Goal: Task Accomplishment & Management: Use online tool/utility

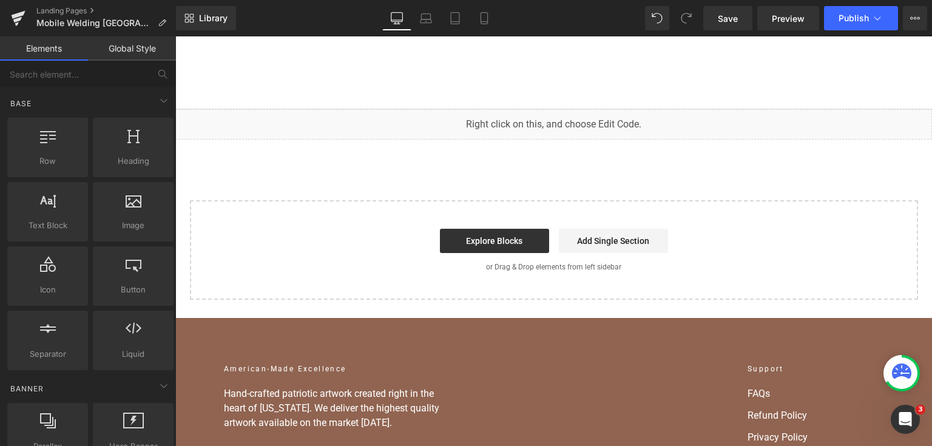
scroll to position [9512, 0]
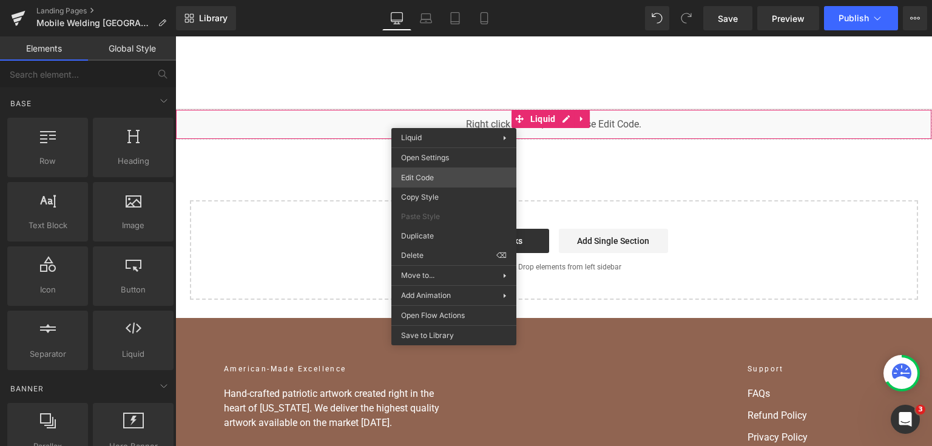
click at [446, 0] on div "You are previewing how the will restyle your page. You can not edit Elements in…" at bounding box center [466, 0] width 932 height 0
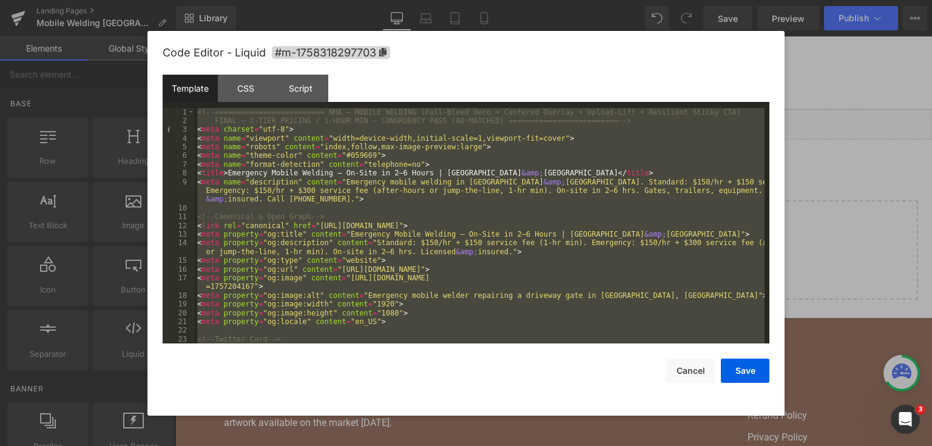
drag, startPoint x: 846, startPoint y: 189, endPoint x: 621, endPoint y: 7, distance: 289.8
click at [846, 189] on div at bounding box center [466, 223] width 932 height 446
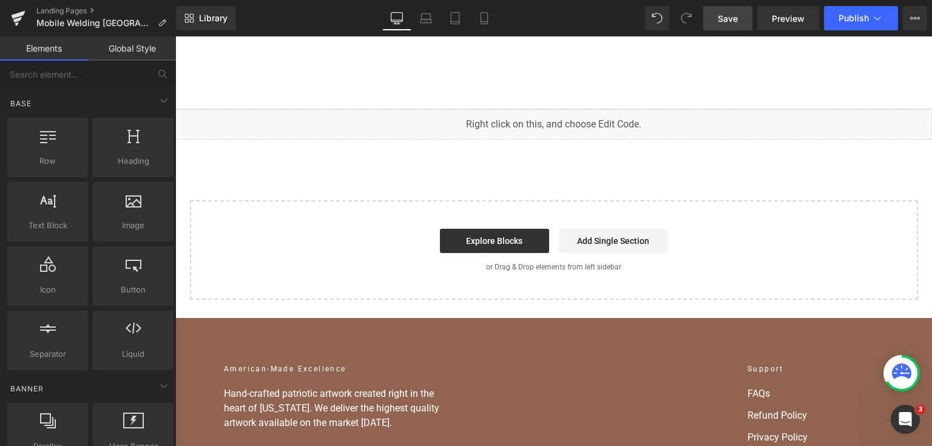
click at [719, 19] on span "Save" at bounding box center [728, 18] width 20 height 13
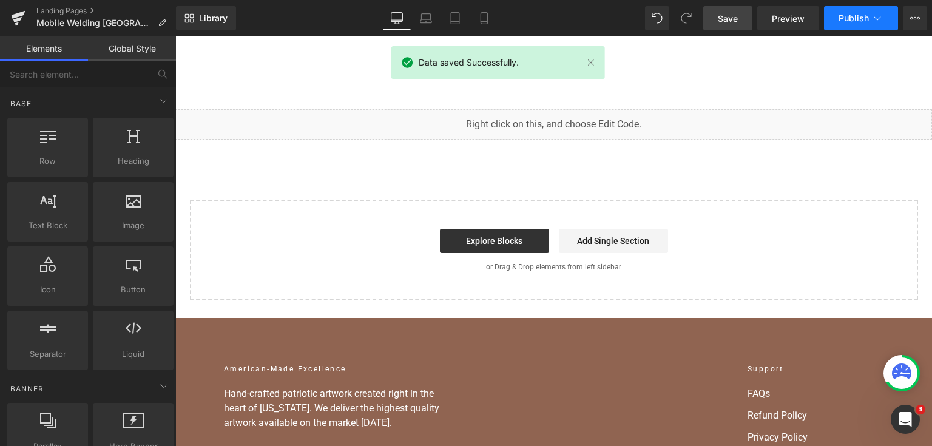
click at [847, 29] on button "Publish" at bounding box center [861, 18] width 74 height 24
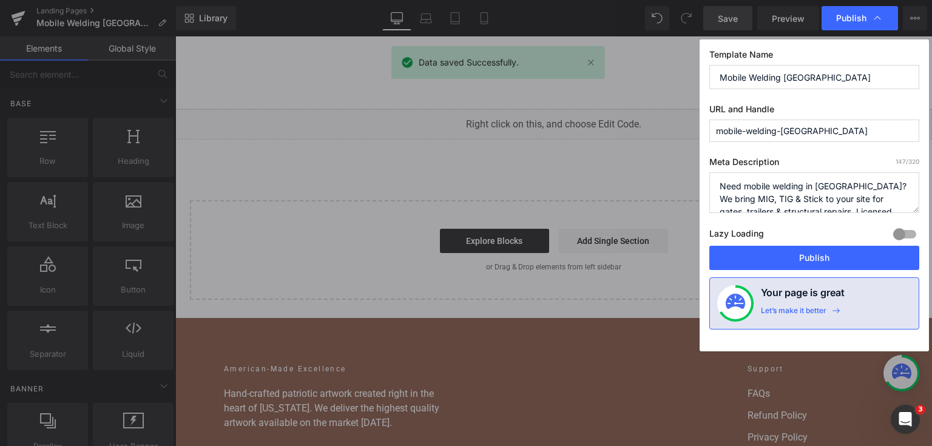
click at [817, 243] on div "Lazy Loading Build Upgrade plan to unlock" at bounding box center [814, 236] width 210 height 20
click at [817, 246] on button "Publish" at bounding box center [814, 258] width 210 height 24
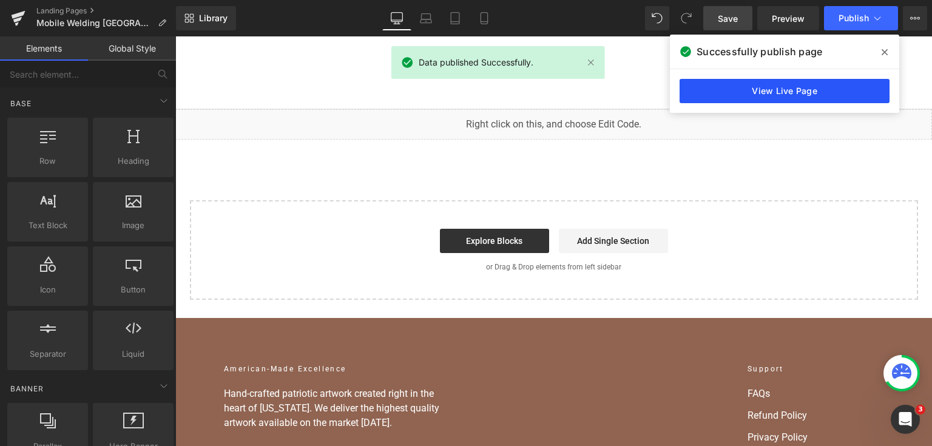
click at [749, 93] on link "View Live Page" at bounding box center [784, 91] width 210 height 24
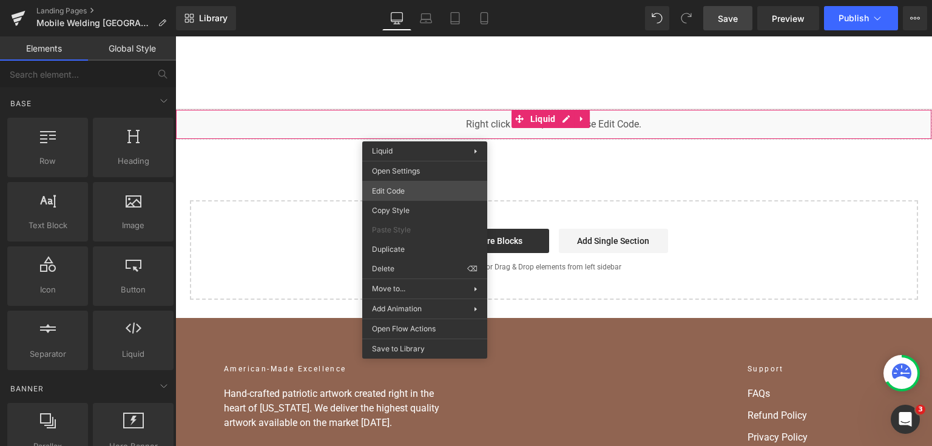
click at [410, 0] on div "You are previewing how the will restyle your page. You can not edit Elements in…" at bounding box center [466, 0] width 932 height 0
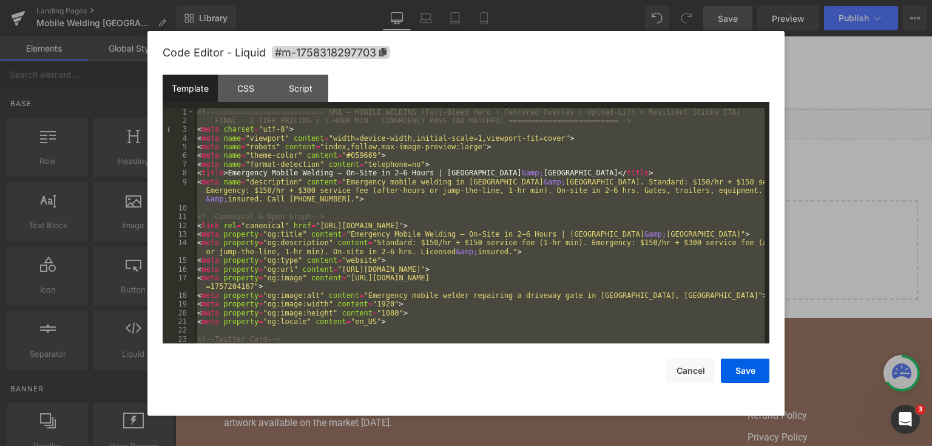
drag, startPoint x: 846, startPoint y: 189, endPoint x: 661, endPoint y: 155, distance: 187.4
click at [846, 189] on div at bounding box center [466, 223] width 932 height 446
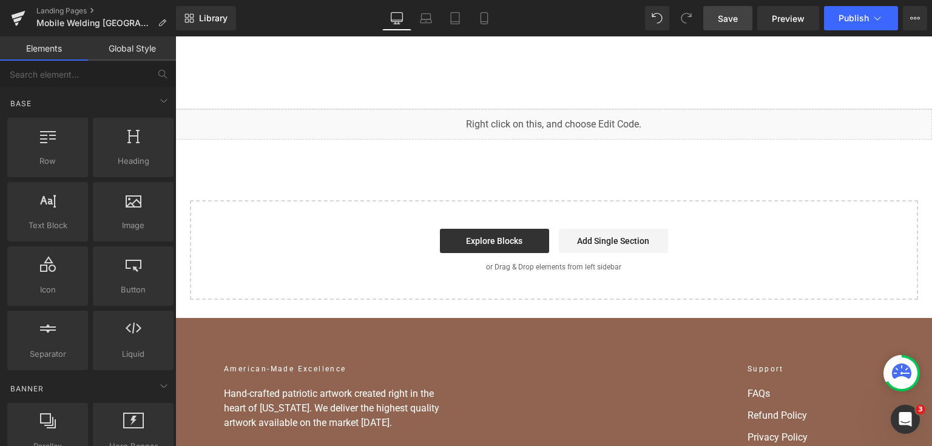
click at [283, 78] on ul "Home Home Shop American Collection American Flags (Laser Cut) American Flags (U…" at bounding box center [543, 73] width 527 height 44
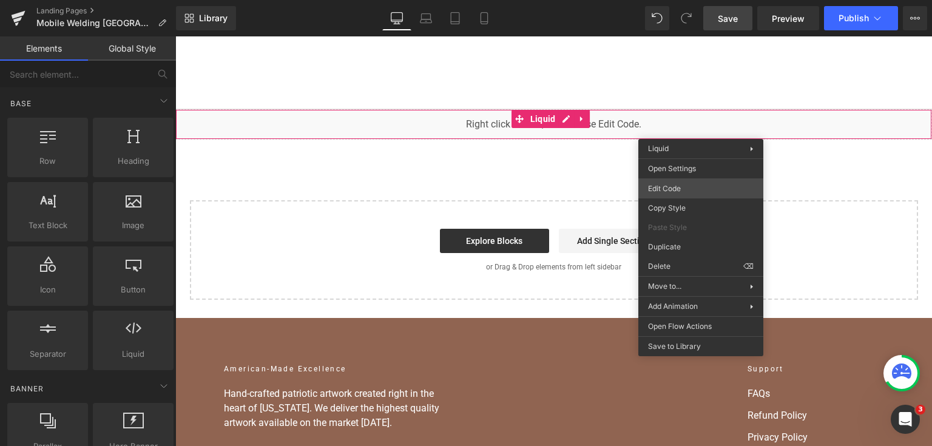
click at [665, 0] on div "You are previewing how the will restyle your page. You can not edit Elements in…" at bounding box center [466, 0] width 932 height 0
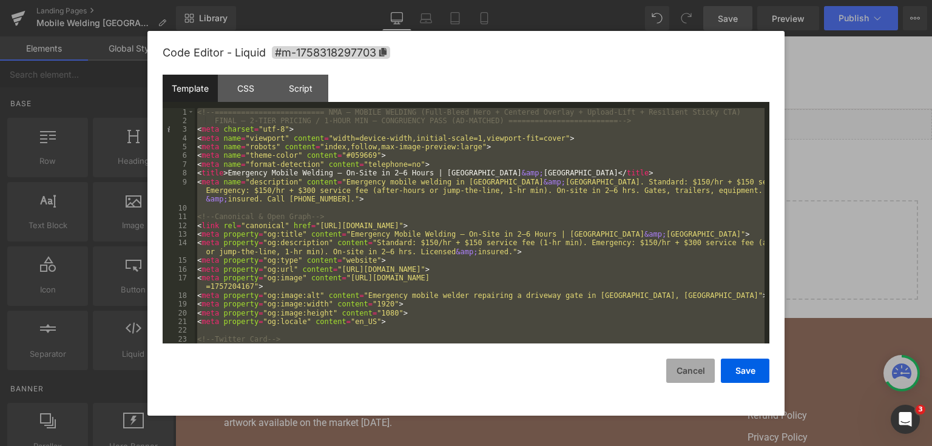
scroll to position [10002, 0]
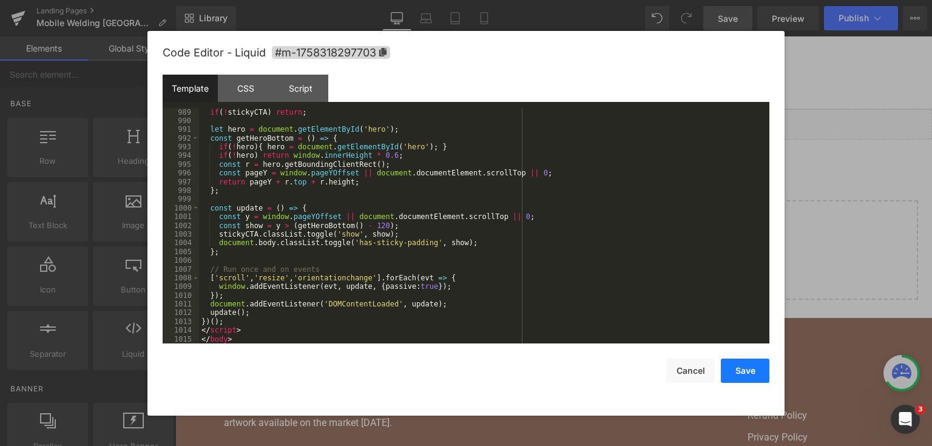
click at [745, 373] on button "Save" at bounding box center [745, 371] width 49 height 24
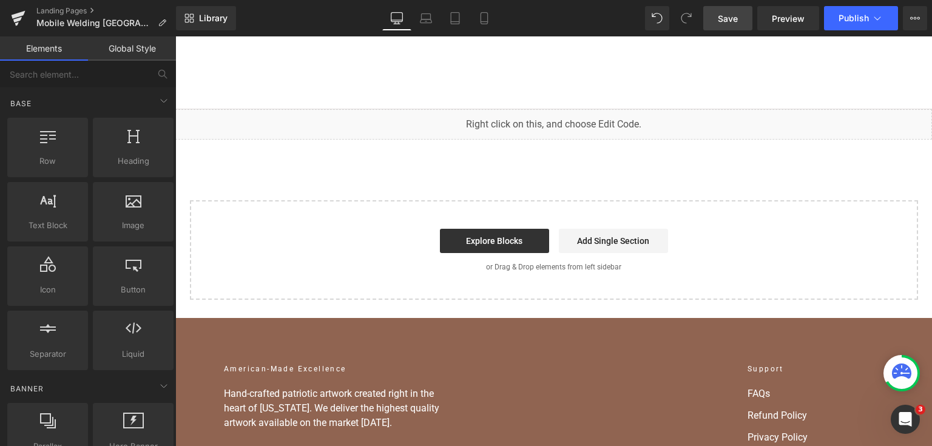
click at [736, 18] on span "Save" at bounding box center [728, 18] width 20 height 13
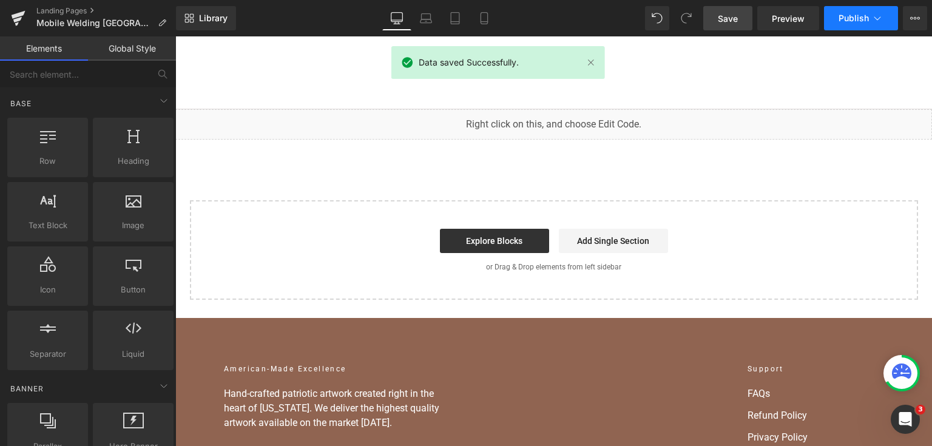
click at [869, 13] on button "Publish" at bounding box center [861, 18] width 74 height 24
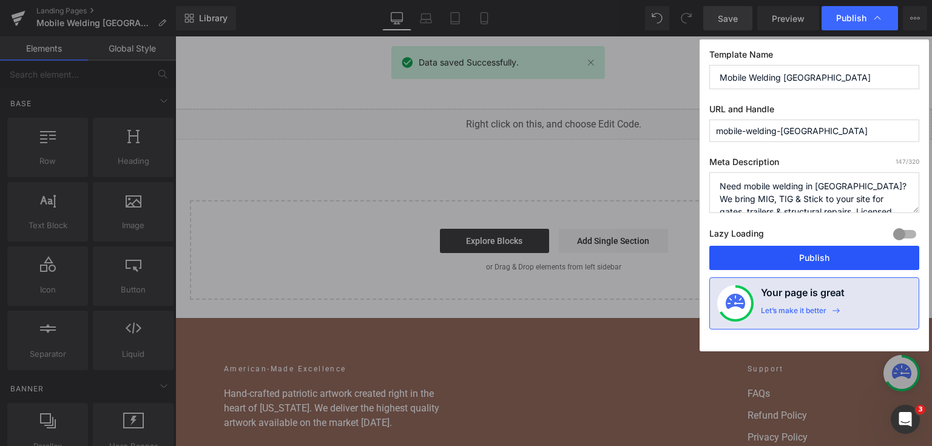
click at [810, 252] on button "Publish" at bounding box center [814, 258] width 210 height 24
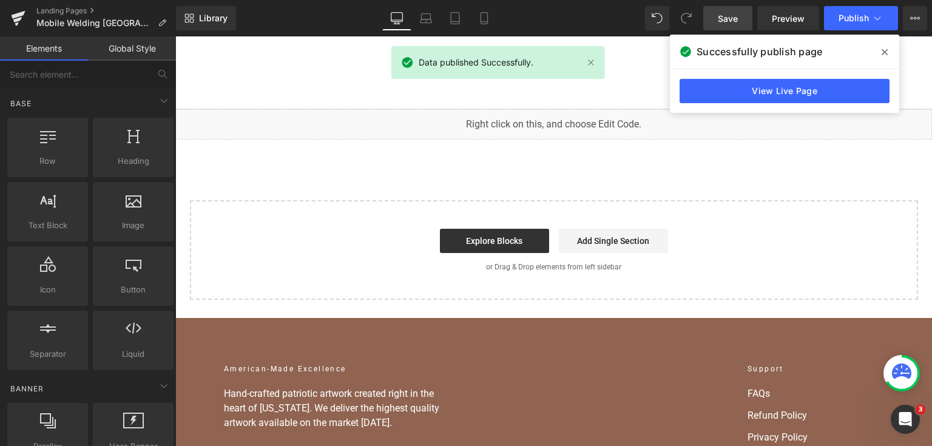
click at [810, 89] on link "View Live Page" at bounding box center [784, 91] width 210 height 24
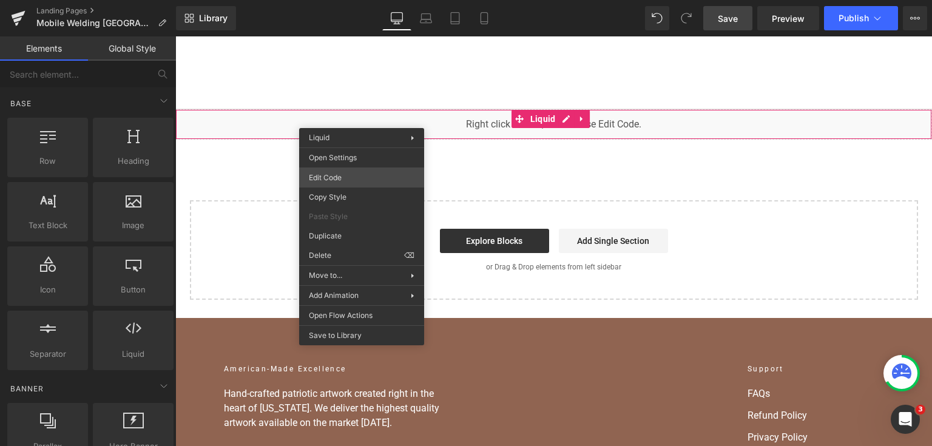
click at [342, 0] on div "You are previewing how the will restyle your page. You can not edit Elements in…" at bounding box center [466, 0] width 932 height 0
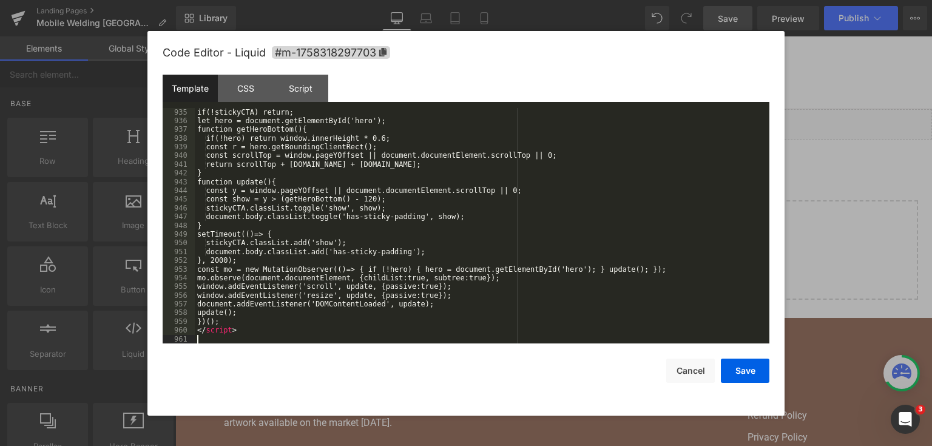
scroll to position [9521, 0]
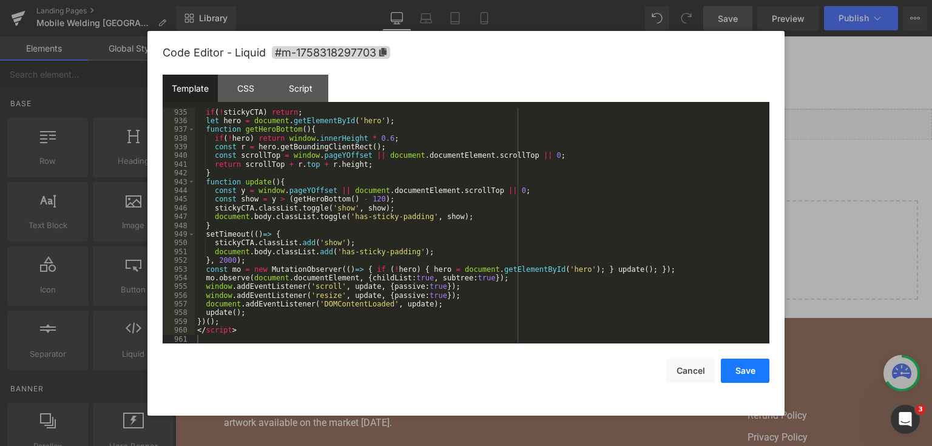
click at [759, 370] on button "Save" at bounding box center [745, 371] width 49 height 24
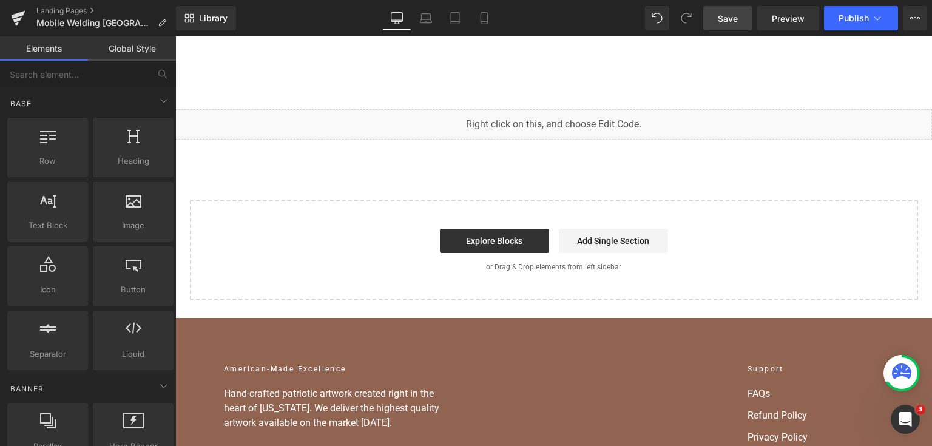
click at [719, 24] on link "Save" at bounding box center [727, 18] width 49 height 24
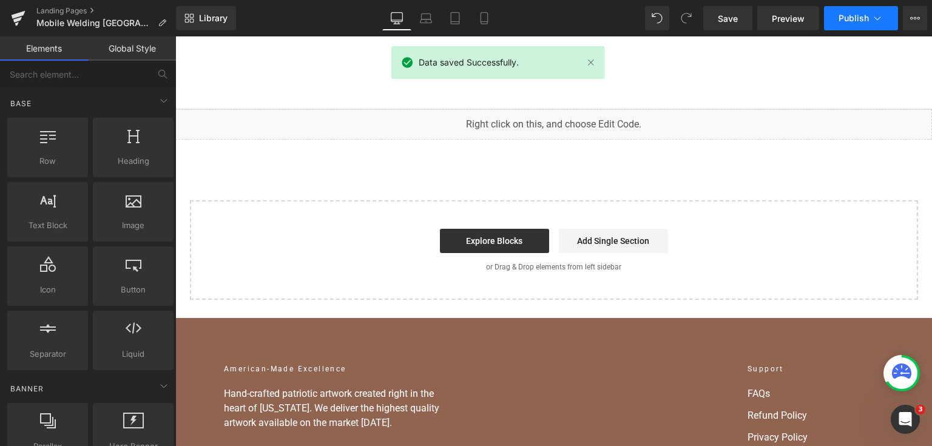
click at [840, 12] on button "Publish" at bounding box center [861, 18] width 74 height 24
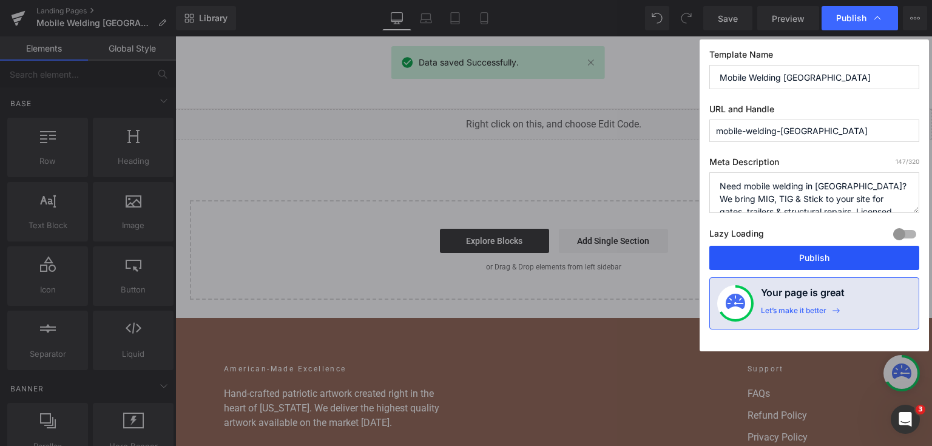
click at [786, 249] on button "Publish" at bounding box center [814, 258] width 210 height 24
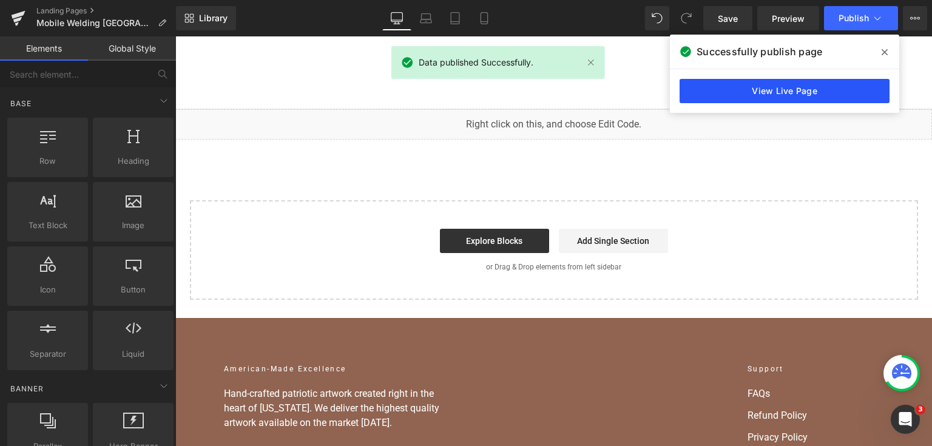
click at [732, 101] on link "View Live Page" at bounding box center [784, 91] width 210 height 24
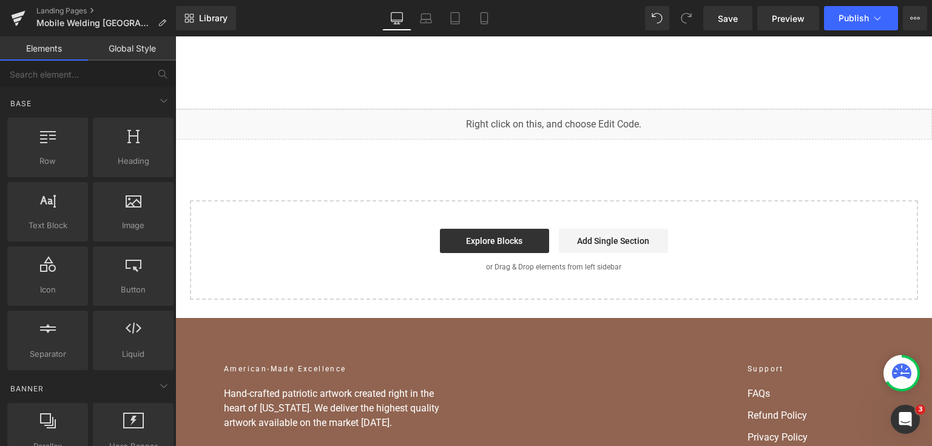
scroll to position [0, 0]
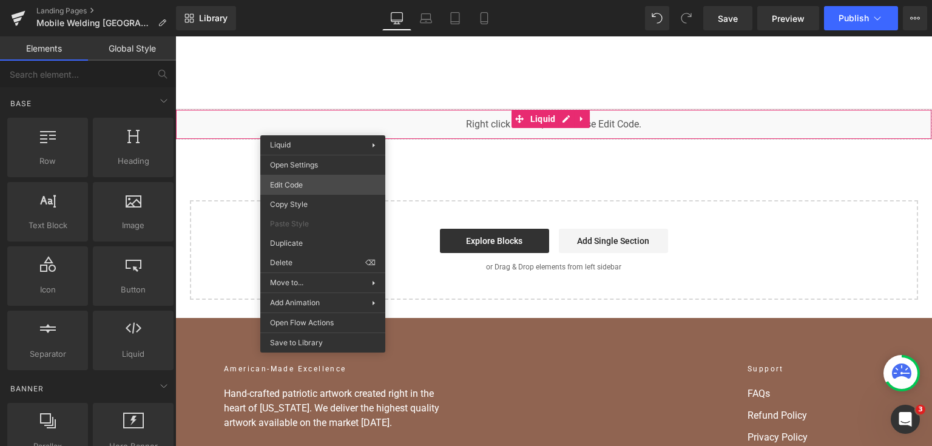
click at [313, 0] on div "You are previewing how the will restyle your page. You can not edit Elements in…" at bounding box center [466, 0] width 932 height 0
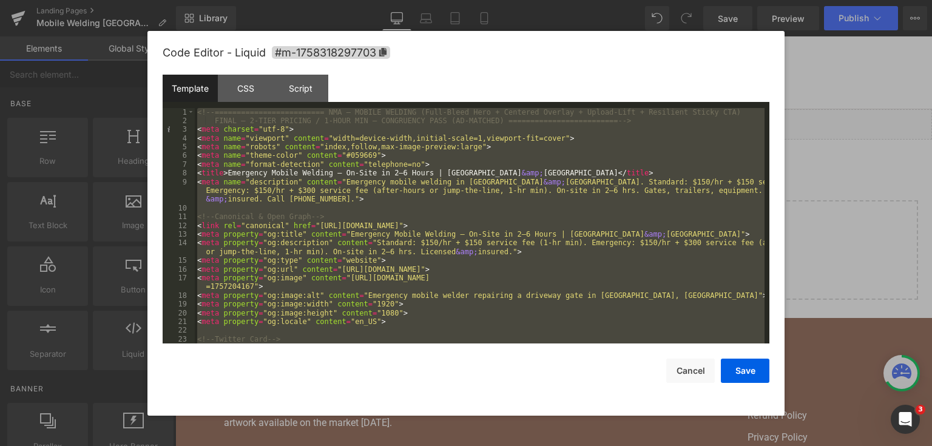
scroll to position [8945, 0]
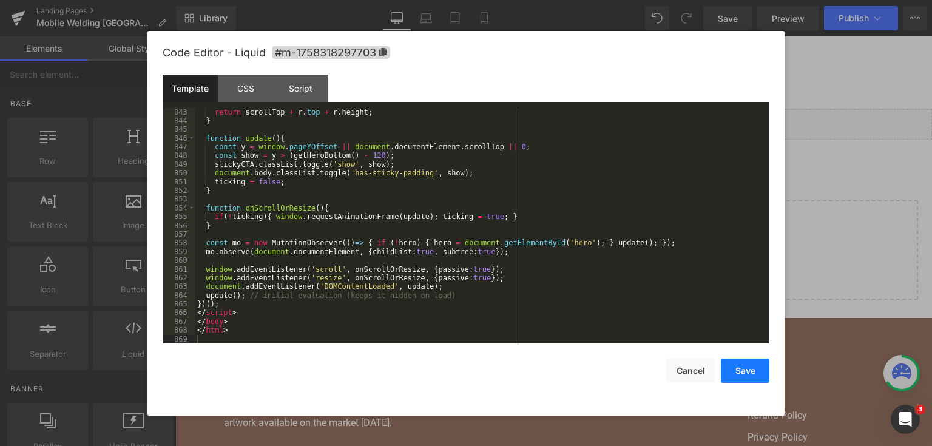
click at [743, 373] on button "Save" at bounding box center [745, 371] width 49 height 24
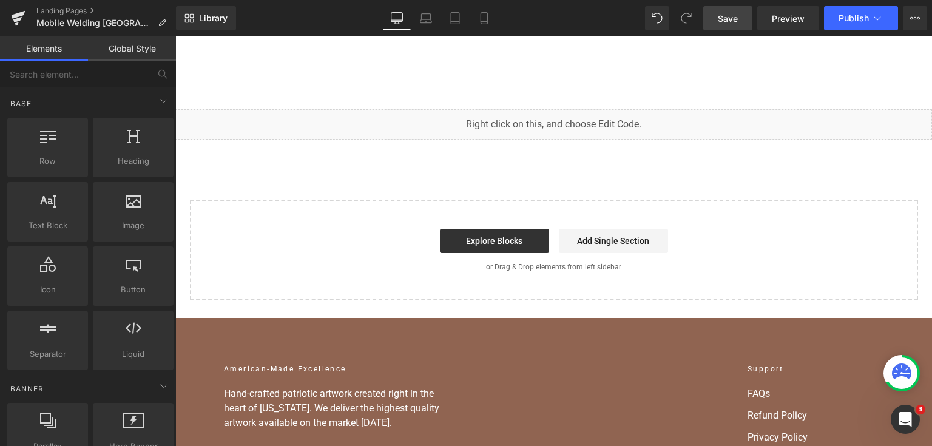
click at [734, 20] on span "Save" at bounding box center [728, 18] width 20 height 13
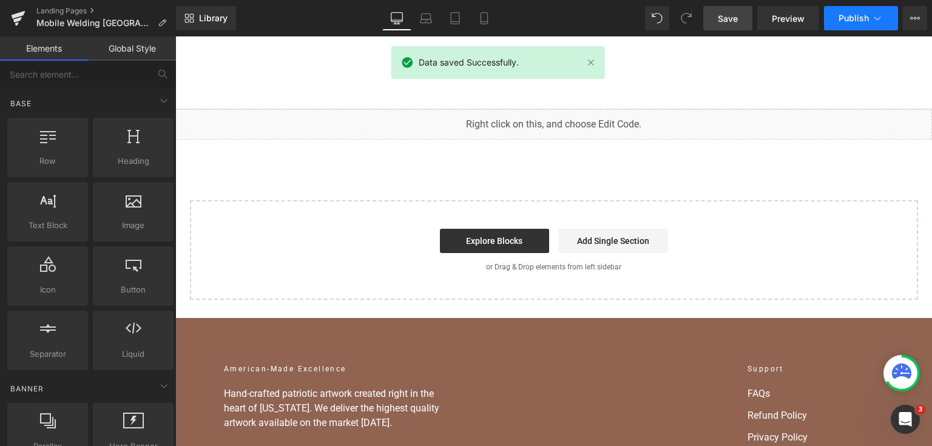
click at [840, 14] on span "Publish" at bounding box center [853, 18] width 30 height 10
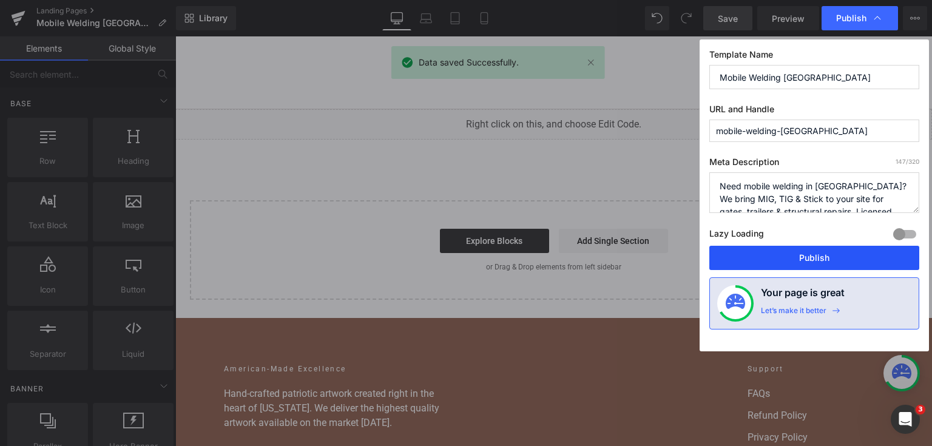
drag, startPoint x: 613, startPoint y: 227, endPoint x: 789, endPoint y: 263, distance: 179.1
click at [789, 263] on button "Publish" at bounding box center [814, 258] width 210 height 24
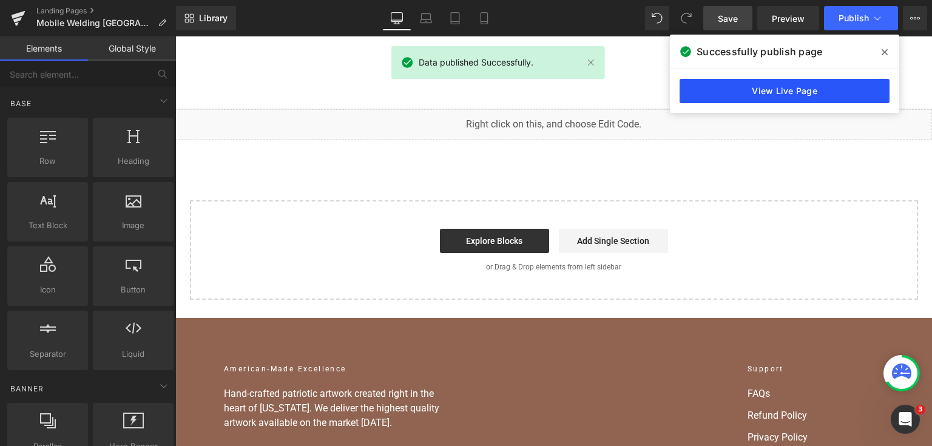
click at [690, 88] on link "View Live Page" at bounding box center [784, 91] width 210 height 24
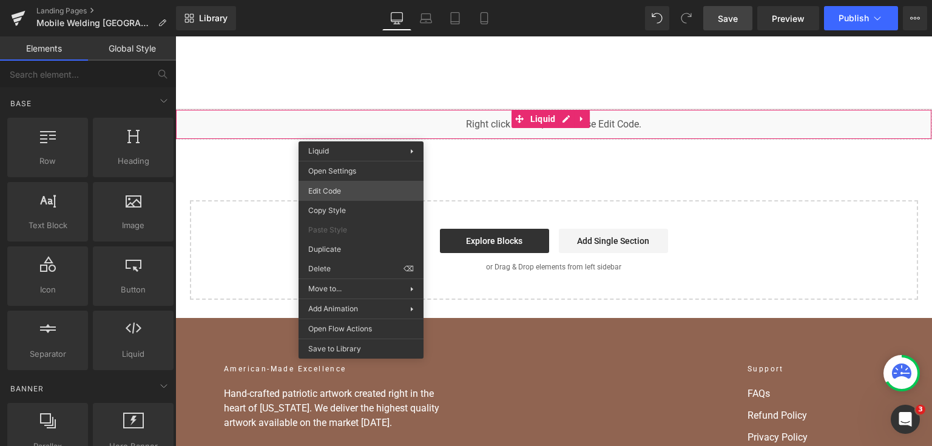
click at [351, 0] on div "You are previewing how the will restyle your page. You can not edit Elements in…" at bounding box center [466, 0] width 932 height 0
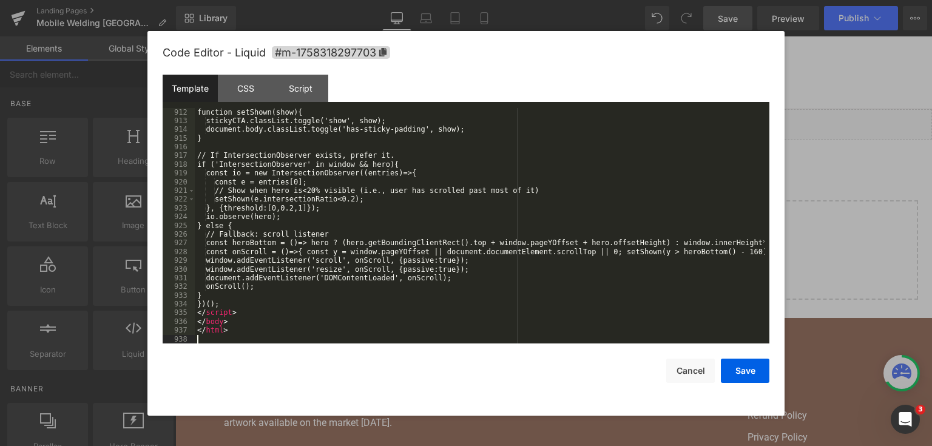
scroll to position [9355, 0]
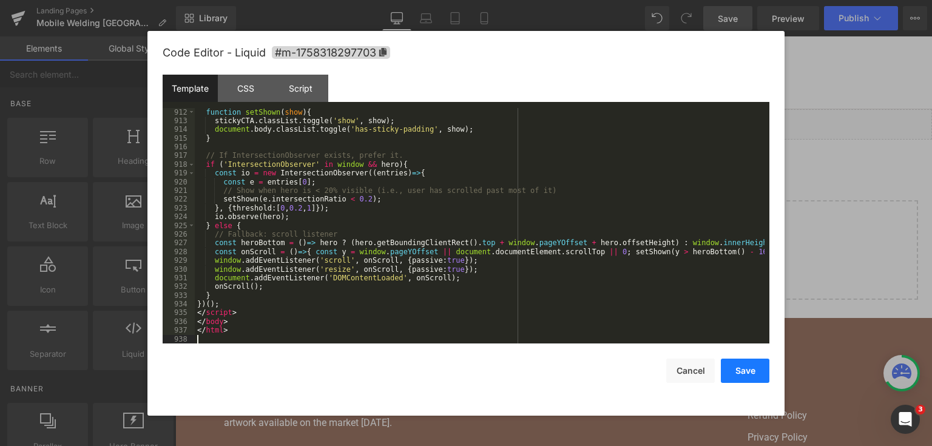
click at [751, 376] on button "Save" at bounding box center [745, 371] width 49 height 24
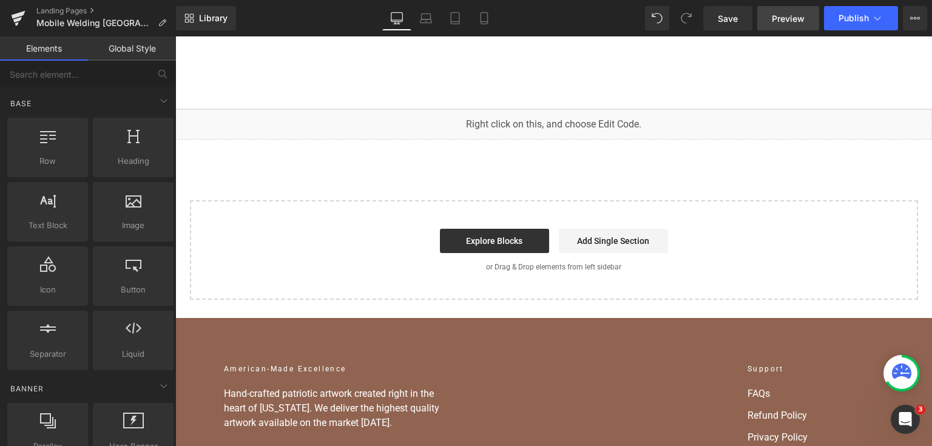
drag, startPoint x: 737, startPoint y: 15, endPoint x: 766, endPoint y: 14, distance: 29.1
click at [737, 15] on span "Save" at bounding box center [728, 18] width 20 height 13
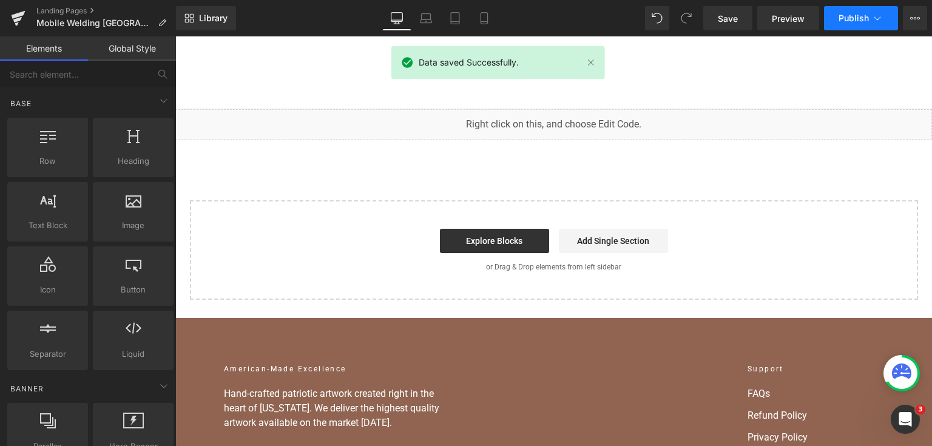
click at [852, 23] on button "Publish" at bounding box center [861, 18] width 74 height 24
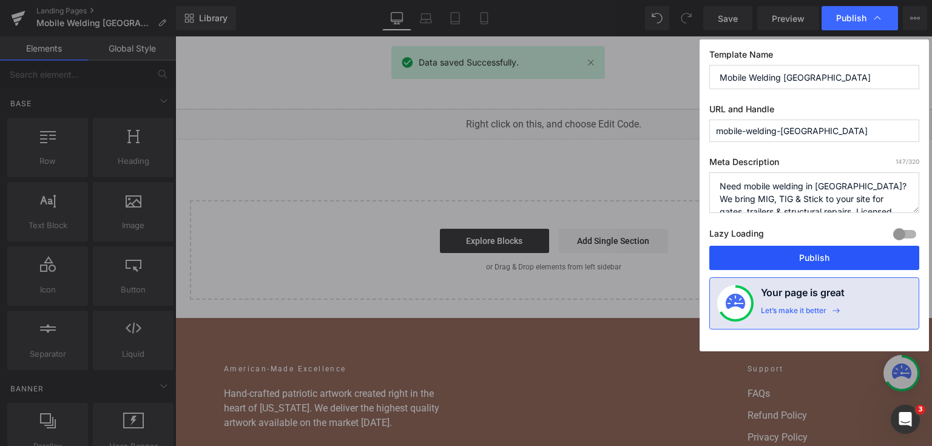
click at [818, 251] on button "Publish" at bounding box center [814, 258] width 210 height 24
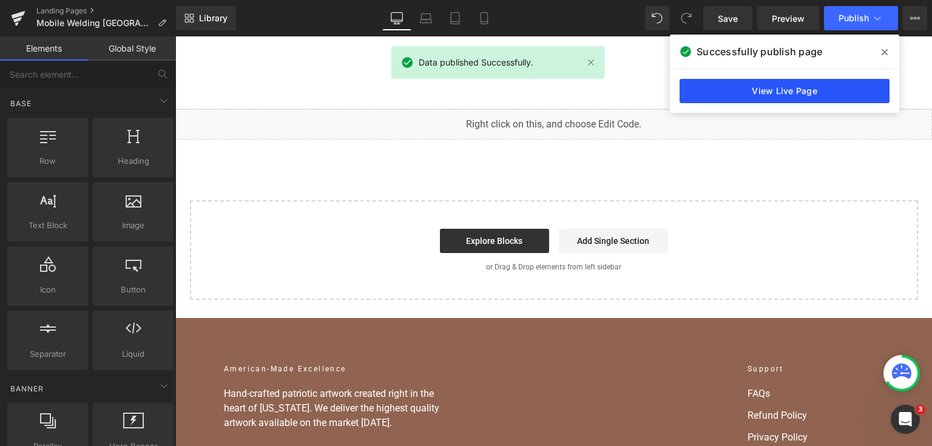
click at [783, 93] on link "View Live Page" at bounding box center [784, 91] width 210 height 24
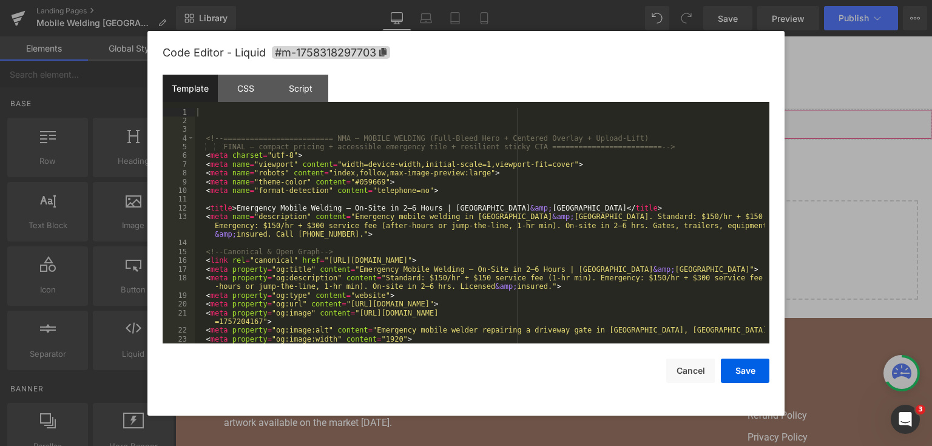
click at [376, 0] on div "You are previewing how the will restyle your page. You can not edit Elements in…" at bounding box center [466, 0] width 932 height 0
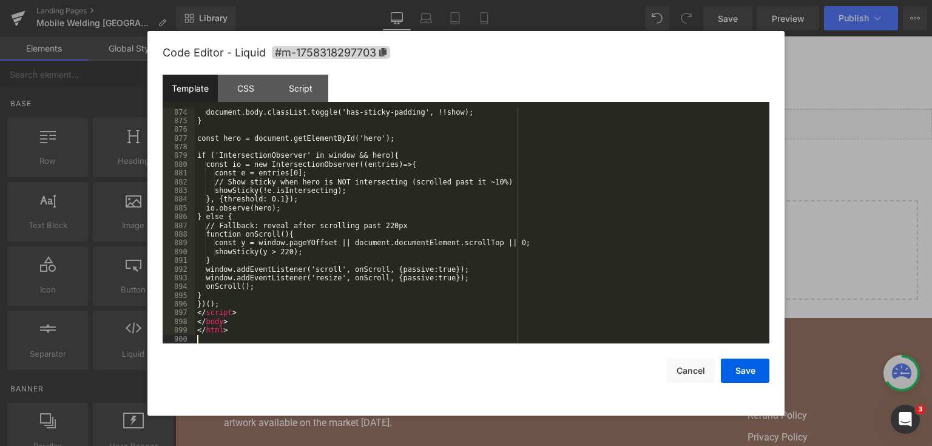
scroll to position [9189, 0]
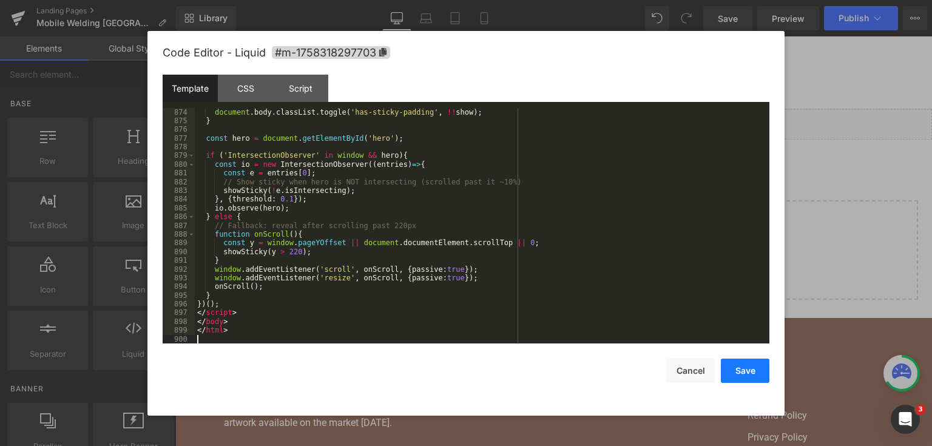
click at [746, 366] on button "Save" at bounding box center [745, 371] width 49 height 24
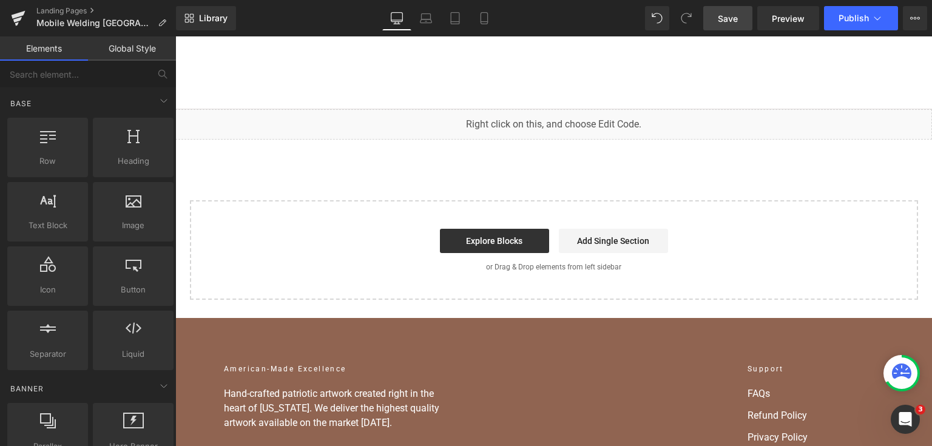
click at [729, 13] on span "Save" at bounding box center [728, 18] width 20 height 13
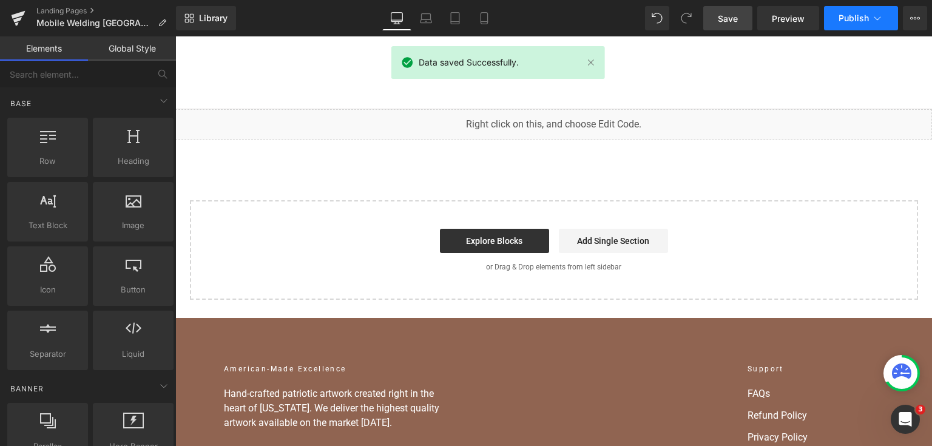
click at [837, 15] on button "Publish" at bounding box center [861, 18] width 74 height 24
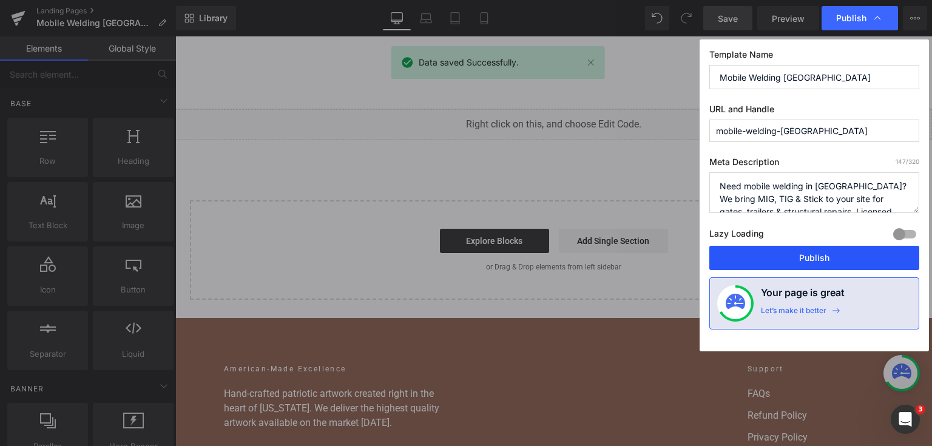
drag, startPoint x: 611, startPoint y: 215, endPoint x: 787, endPoint y: 252, distance: 179.1
click at [787, 252] on button "Publish" at bounding box center [814, 258] width 210 height 24
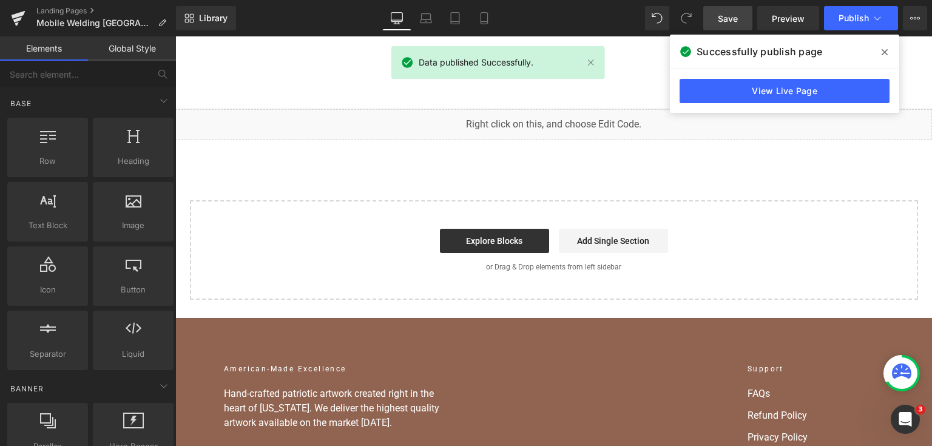
click at [841, 84] on link "View Live Page" at bounding box center [784, 91] width 210 height 24
